Goal: Answer question/provide support: Share knowledge or assist other users

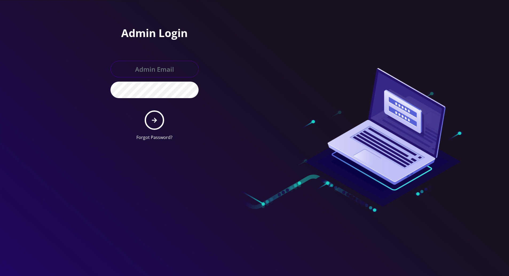
type input "[PERSON_NAME][EMAIL_ADDRESS][DOMAIN_NAME]"
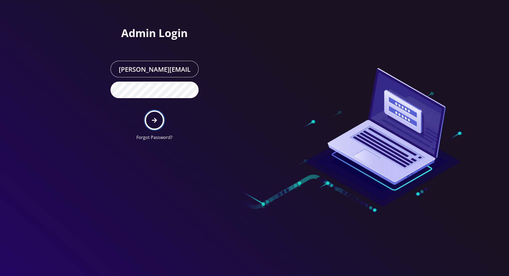
drag, startPoint x: 0, startPoint y: 0, endPoint x: 159, endPoint y: 108, distance: 192.2
click at [158, 115] on button "submit" at bounding box center [154, 119] width 19 height 19
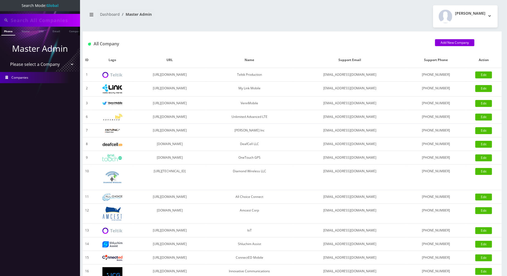
scroll to position [0, 5]
click at [55, 21] on input "text" at bounding box center [45, 20] width 68 height 10
paste input "4439322802"
type input "4439322802"
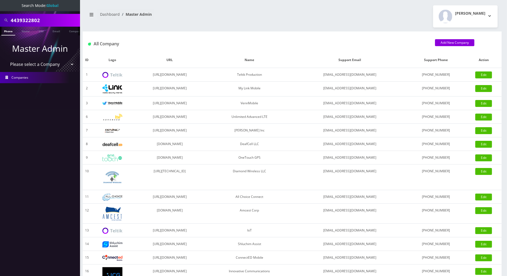
click at [10, 30] on link "Phone" at bounding box center [8, 31] width 14 height 9
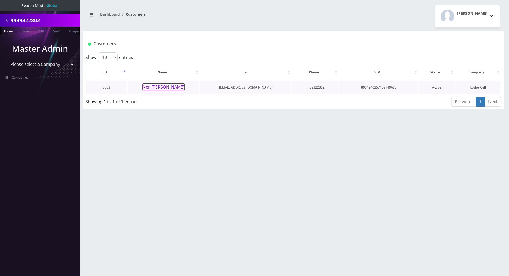
click at [168, 87] on button "Ner-[PERSON_NAME]" at bounding box center [163, 86] width 42 height 7
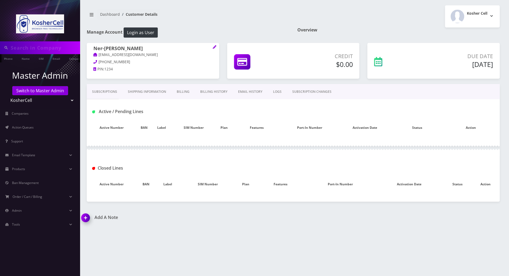
type input "4439322802"
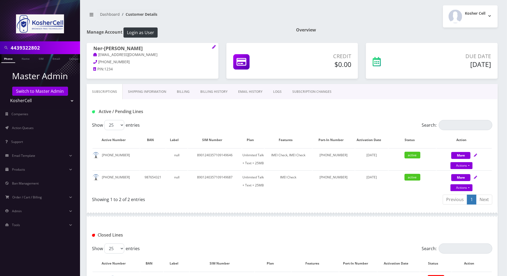
click at [178, 89] on link "Billing" at bounding box center [182, 91] width 23 height 15
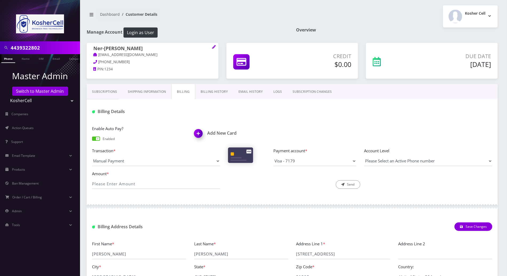
click at [208, 93] on link "Billing History" at bounding box center [214, 91] width 38 height 15
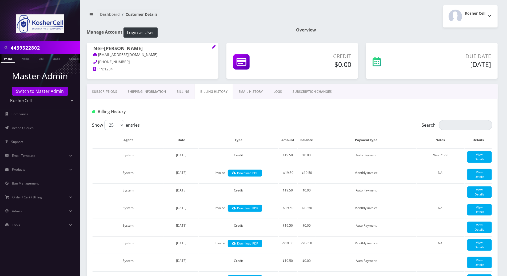
click at [104, 90] on link "Subscriptions" at bounding box center [105, 91] width 36 height 15
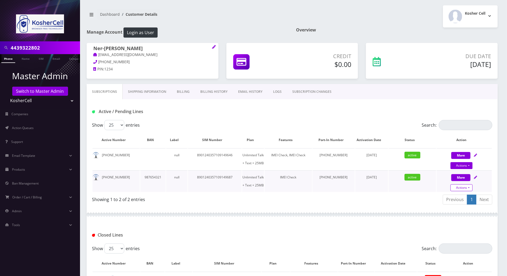
click at [472, 187] on link "Actions" at bounding box center [461, 187] width 22 height 7
select select "244"
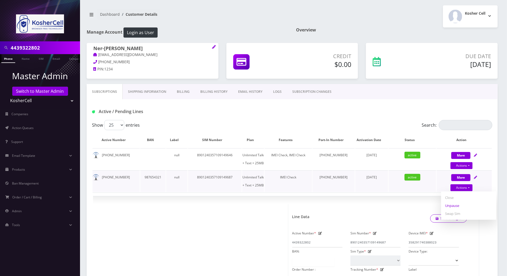
click at [454, 204] on link "Unpause" at bounding box center [468, 206] width 55 height 8
select select "244"
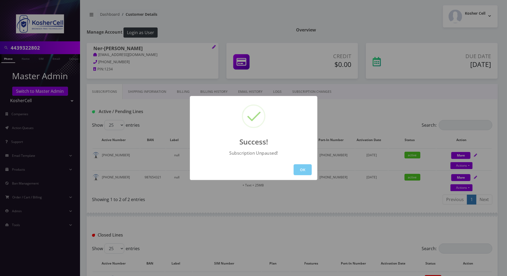
click at [305, 168] on button "OK" at bounding box center [303, 169] width 18 height 11
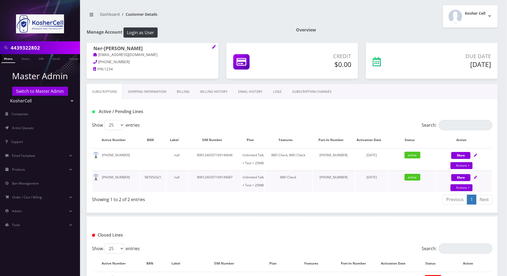
click at [477, 176] on icon at bounding box center [475, 177] width 3 height 3
select select "244"
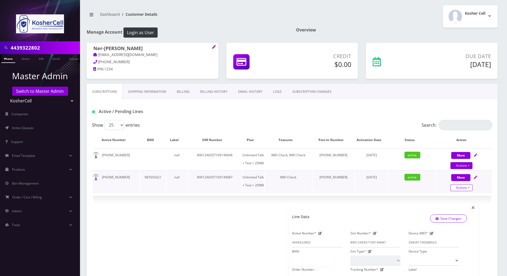
click at [469, 189] on link "Actions" at bounding box center [461, 187] width 22 height 7
select select "244"
click at [457, 203] on link "Unpause" at bounding box center [468, 206] width 55 height 8
select select "244"
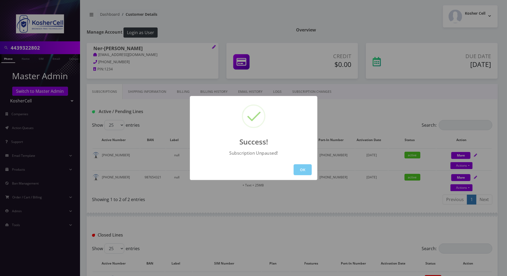
click at [304, 169] on button "OK" at bounding box center [303, 169] width 18 height 11
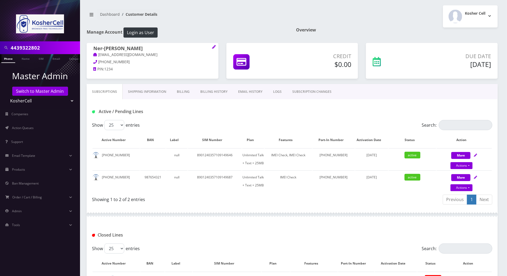
click at [10, 61] on link "Phone" at bounding box center [8, 58] width 14 height 9
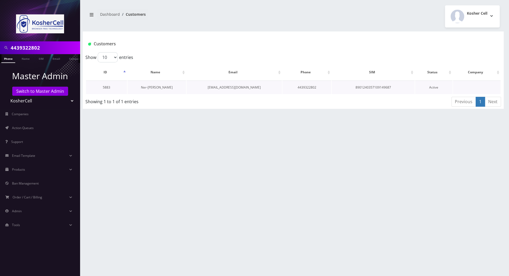
click at [152, 87] on link "Ner-[PERSON_NAME]" at bounding box center [157, 87] width 32 height 5
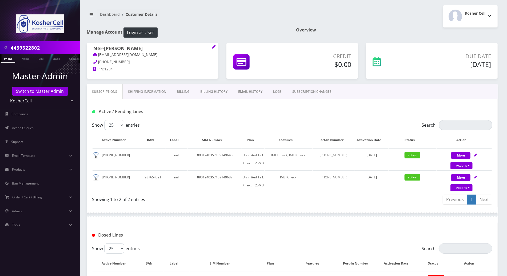
click at [214, 93] on link "Billing History" at bounding box center [214, 91] width 38 height 15
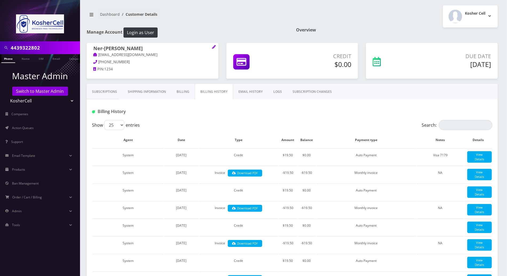
click at [103, 90] on link "Subscriptions" at bounding box center [105, 91] width 36 height 15
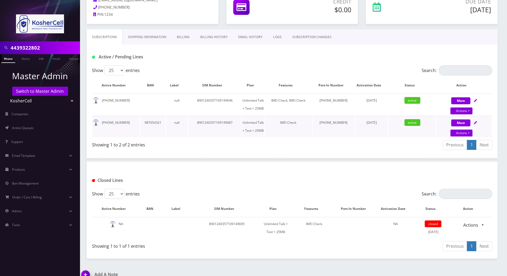
scroll to position [62, 0]
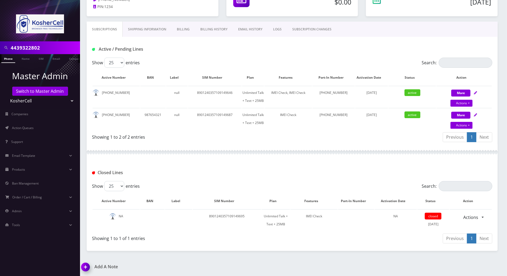
drag, startPoint x: 87, startPoint y: 265, endPoint x: 100, endPoint y: 265, distance: 12.8
click at [87, 265] on img at bounding box center [87, 269] width 16 height 16
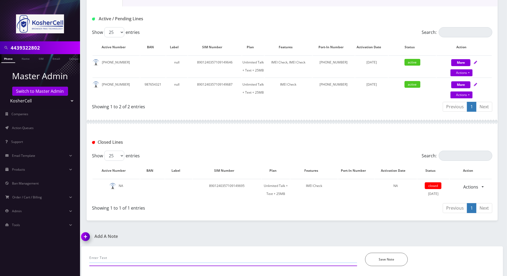
click at [167, 256] on input "text" at bounding box center [223, 258] width 268 height 10
paste input "4439322802"
type input "4439322802 was pauised in the portal, unpaused it successfully..tracy"
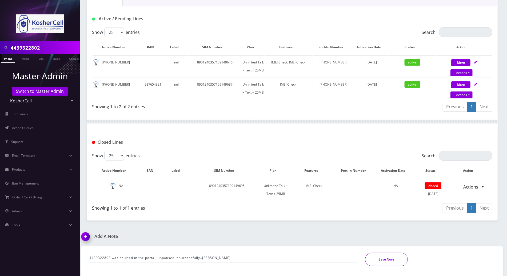
click at [391, 261] on button "Save Note" at bounding box center [386, 259] width 43 height 13
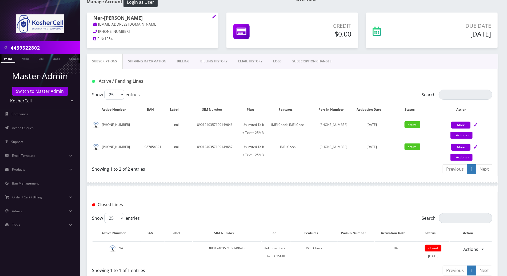
scroll to position [0, 0]
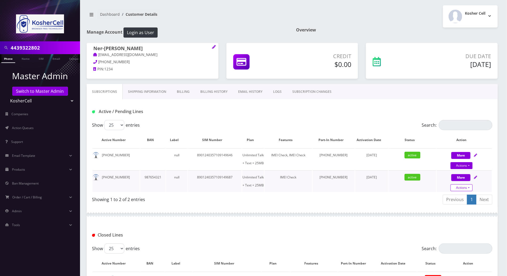
click at [469, 187] on link "Actions" at bounding box center [461, 187] width 22 height 7
select select "244"
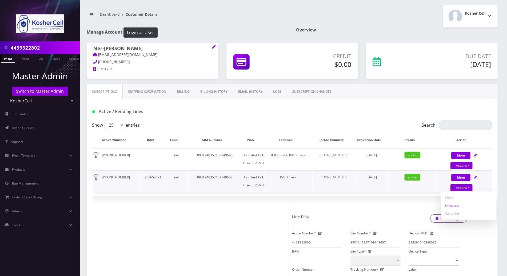
click at [449, 208] on link "Unpause" at bounding box center [468, 206] width 55 height 8
select select "244"
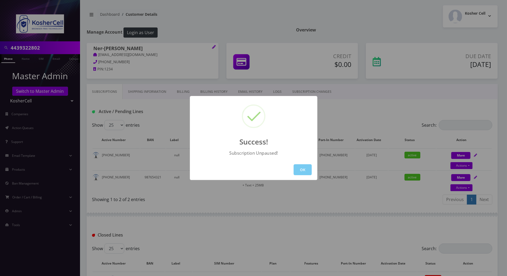
click at [307, 169] on button "OK" at bounding box center [303, 169] width 18 height 11
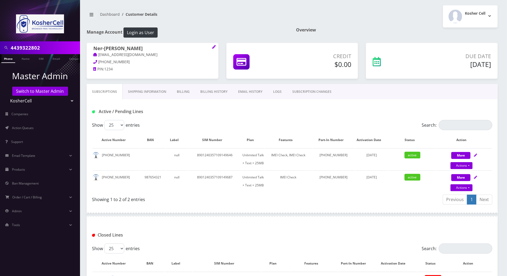
click at [8, 59] on link "Phone" at bounding box center [8, 58] width 14 height 9
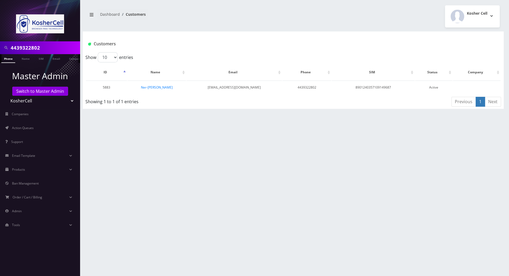
click at [113, 136] on div "4439322802 Phone Name SIM Email Company Customer Dashboard Customers Kosher Cell" at bounding box center [292, 138] width 431 height 276
click at [156, 87] on link "Ner-[PERSON_NAME]" at bounding box center [157, 87] width 32 height 5
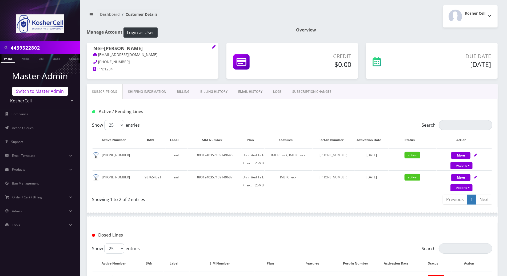
click at [47, 91] on link "Switch to Master Admin" at bounding box center [40, 91] width 56 height 9
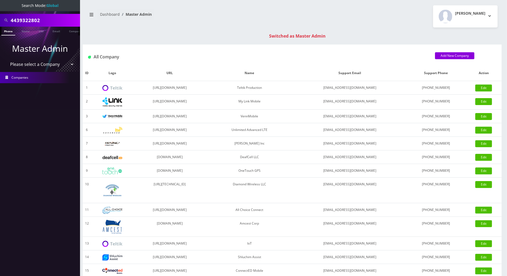
scroll to position [0, 2]
drag, startPoint x: 51, startPoint y: 21, endPoint x: -1, endPoint y: 21, distance: 52.0
click at [0, 21] on html "Search Mode: Global 4439322802 Phone Name SIM Email Company Customer Master Adm…" at bounding box center [253, 189] width 507 height 379
paste input "9295497818"
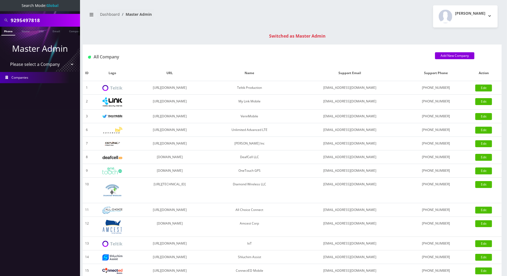
type input "9295497818"
click at [6, 32] on link "Phone" at bounding box center [8, 31] width 14 height 9
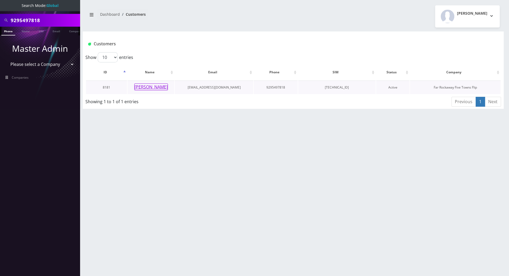
click at [151, 88] on button "[PERSON_NAME]" at bounding box center [151, 86] width 34 height 7
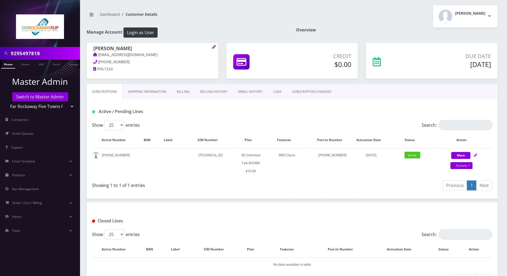
click at [209, 179] on div "Show 25 50 100 250 500 entries Search: Active Number BAN Label SIM Number Plan …" at bounding box center [292, 156] width 411 height 73
drag, startPoint x: 122, startPoint y: 48, endPoint x: 92, endPoint y: 48, distance: 29.3
click at [92, 48] on div "[PERSON_NAME] [EMAIL_ADDRESS][DOMAIN_NAME] [PHONE_NUMBER] PIN: 1234" at bounding box center [153, 59] width 132 height 33
copy h1 "[PERSON_NAME]"
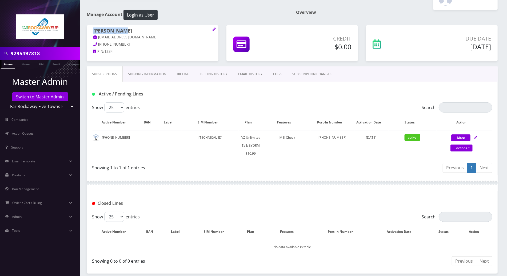
scroll to position [41, 0]
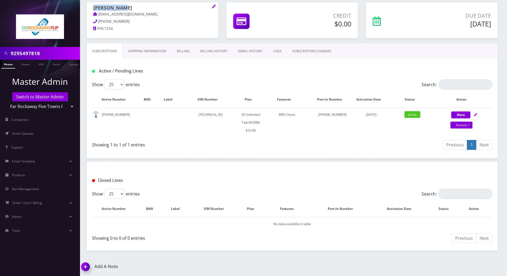
click at [87, 264] on img at bounding box center [87, 269] width 16 height 16
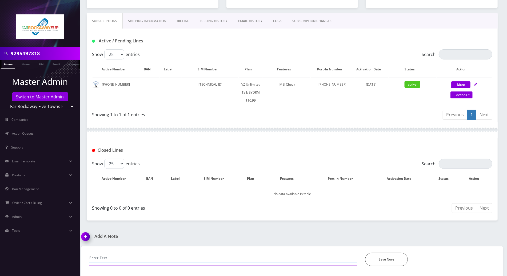
click at [125, 253] on input "text" at bounding box center [223, 258] width 268 height 10
click at [218, 259] on input "called for her vm notif is not orkig or displayes=d" at bounding box center [223, 258] width 268 height 10
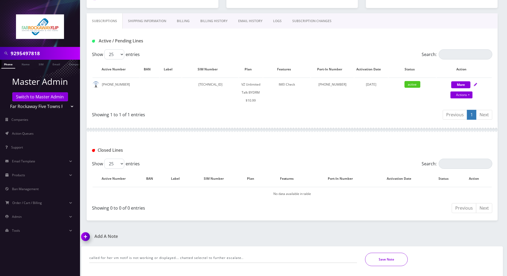
click at [387, 257] on button "Save Note" at bounding box center [386, 259] width 43 height 13
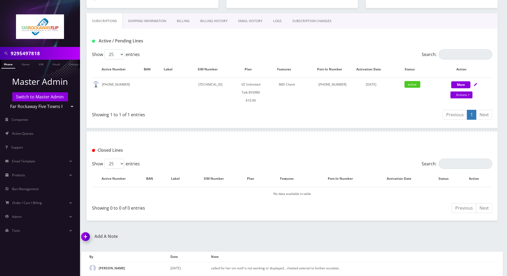
click at [86, 238] on img at bounding box center [87, 239] width 16 height 16
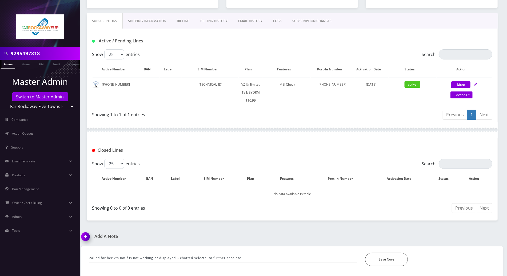
scroll to position [103, 0]
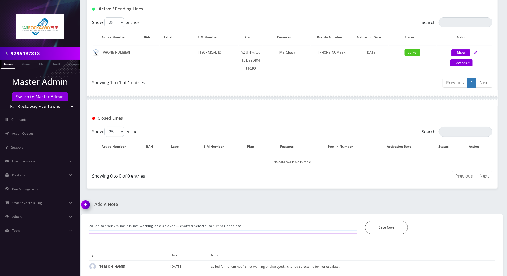
drag, startPoint x: 258, startPoint y: 224, endPoint x: 76, endPoint y: 224, distance: 181.9
click at [76, 224] on div "9295497818 Phone Name SIM Email Company Customer Master Admin Switch to Master …" at bounding box center [253, 86] width 507 height 379
type input "both features working now-- after manual reseg"
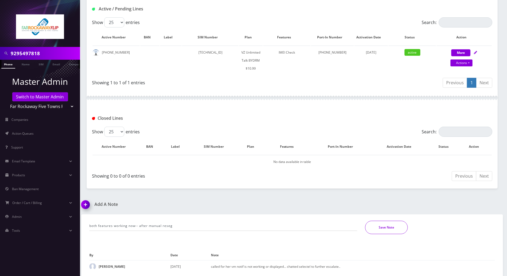
click at [388, 228] on button "Save Note" at bounding box center [386, 227] width 43 height 13
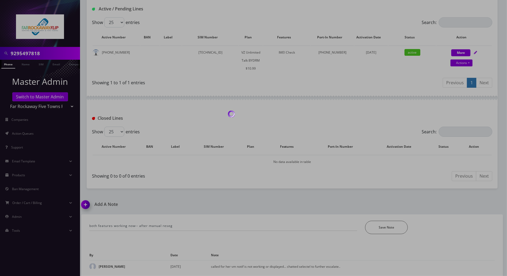
scroll to position [85, 0]
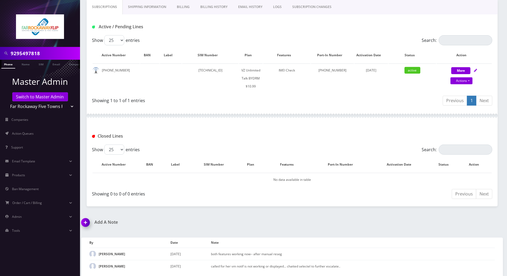
click at [307, 118] on div at bounding box center [292, 116] width 411 height 16
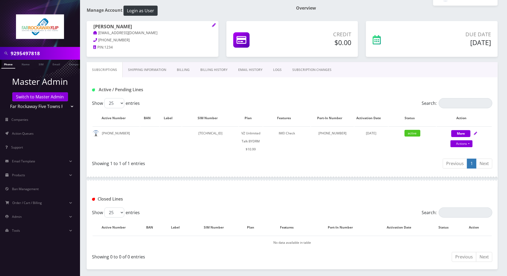
scroll to position [0, 0]
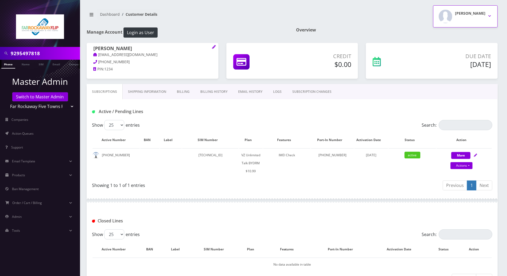
click at [490, 14] on button "[PERSON_NAME]" at bounding box center [465, 16] width 65 height 22
click at [445, 35] on link "Logout" at bounding box center [465, 33] width 65 height 7
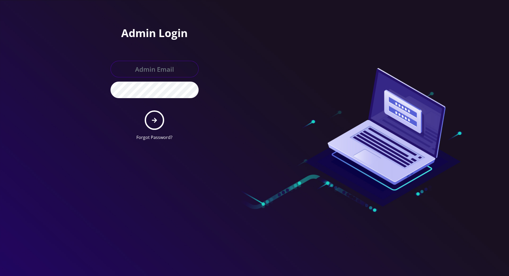
type input "[PERSON_NAME][EMAIL_ADDRESS][DOMAIN_NAME]"
click at [475, 143] on div at bounding box center [254, 138] width 509 height 276
